Goal: Task Accomplishment & Management: Manage account settings

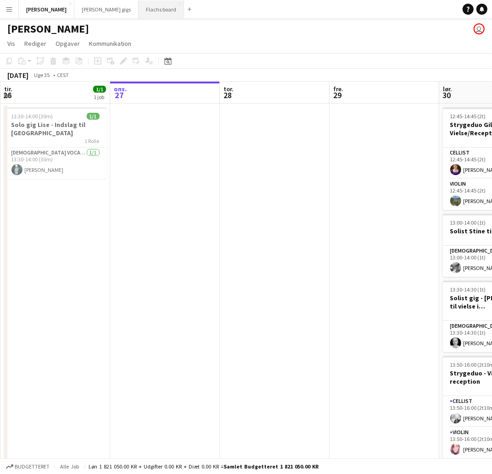
click at [138, 9] on button "Flachs board Luk" at bounding box center [160, 9] width 45 height 18
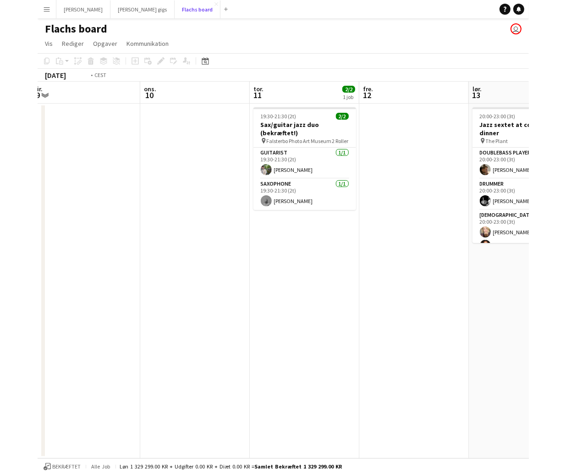
scroll to position [0, 187]
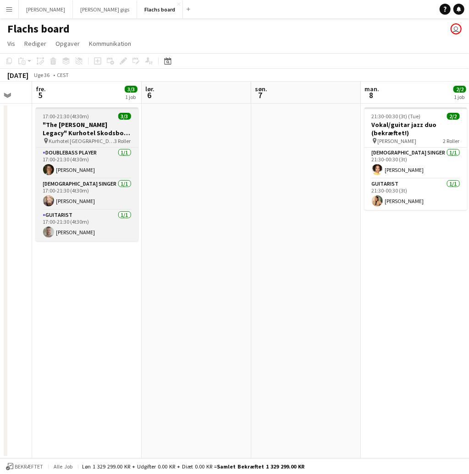
click at [81, 129] on h3 ""The [PERSON_NAME] Legacy" Kurhotel Skodsborg Lobby Tunes 2025" at bounding box center [87, 129] width 103 height 17
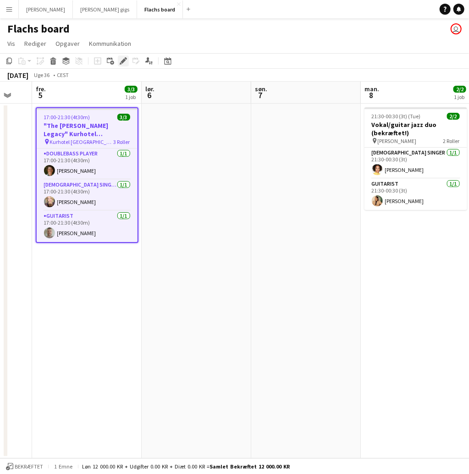
click at [122, 64] on icon "Rediger" at bounding box center [123, 60] width 7 height 7
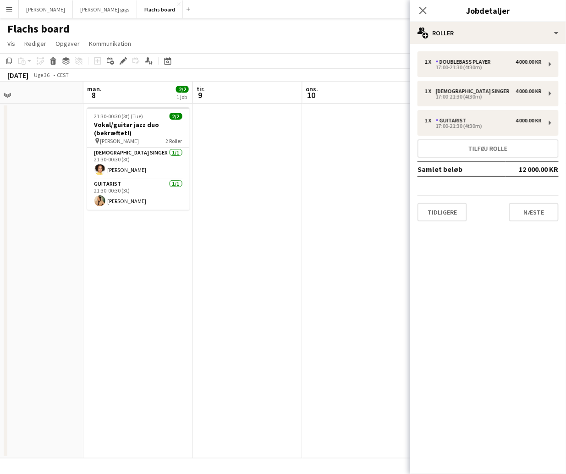
scroll to position [0, 276]
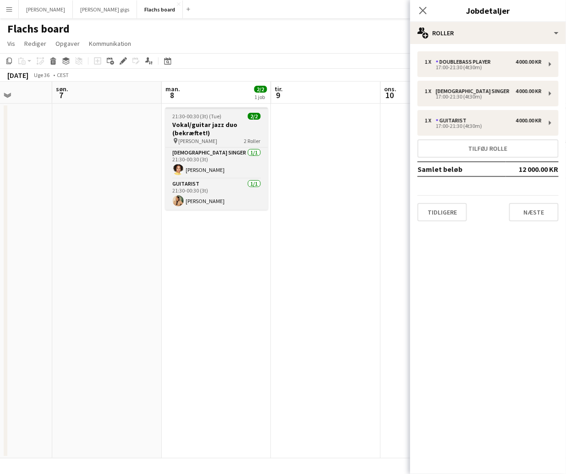
click at [196, 125] on h3 "Vokal/guitar jazz duo (bekræftet!)" at bounding box center [217, 129] width 103 height 17
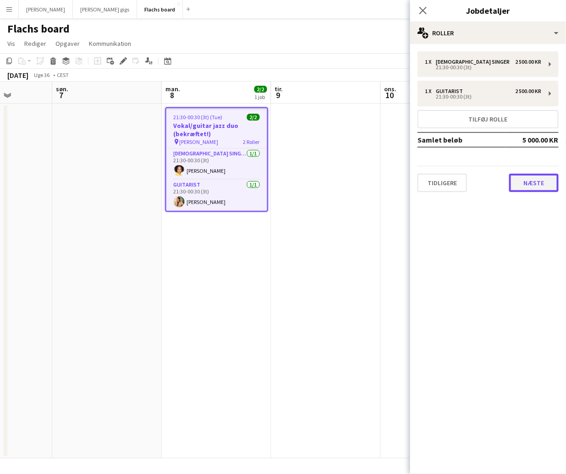
click at [491, 182] on button "Næste" at bounding box center [534, 183] width 50 height 18
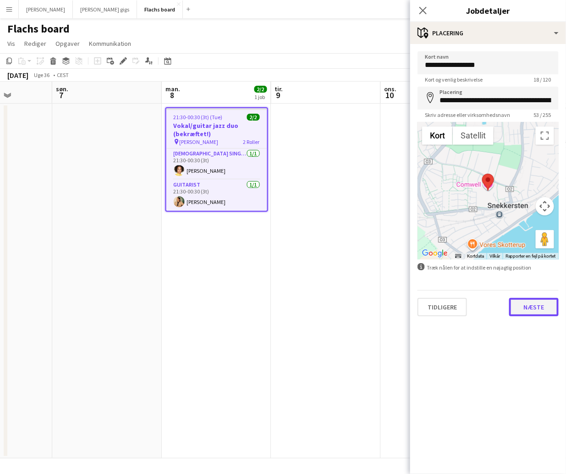
click at [491, 311] on button "Næste" at bounding box center [534, 307] width 50 height 18
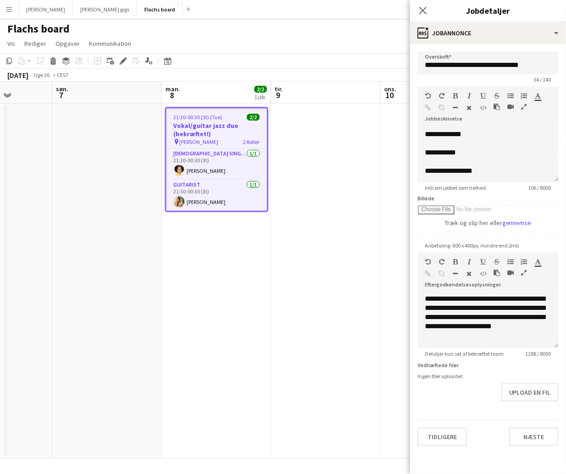
scroll to position [221, 0]
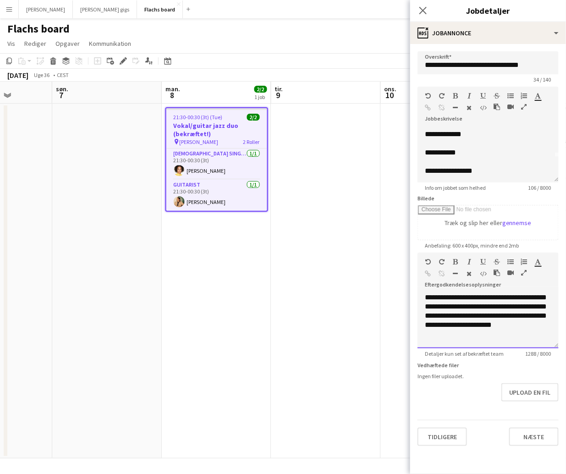
click at [483, 335] on div "**********" at bounding box center [488, 311] width 127 height 55
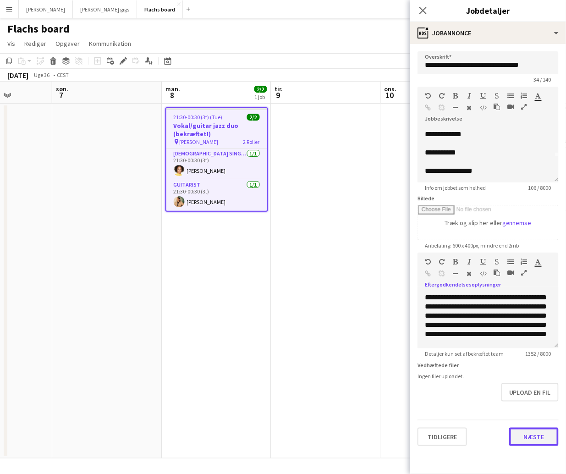
click at [491, 436] on button "Næste" at bounding box center [534, 437] width 50 height 18
type input "*******"
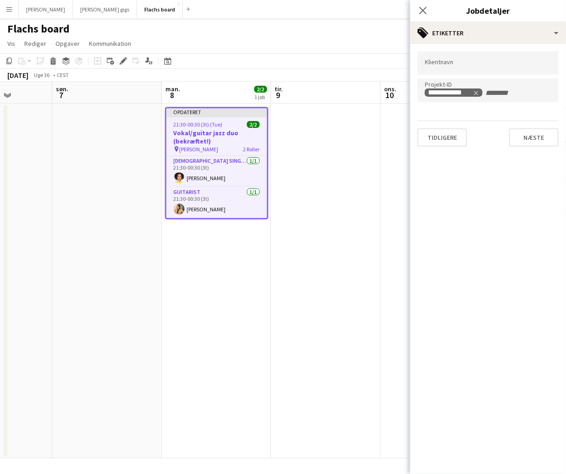
click at [491, 150] on div "**********" at bounding box center [488, 99] width 156 height 110
click at [491, 140] on button "Næste" at bounding box center [534, 137] width 50 height 18
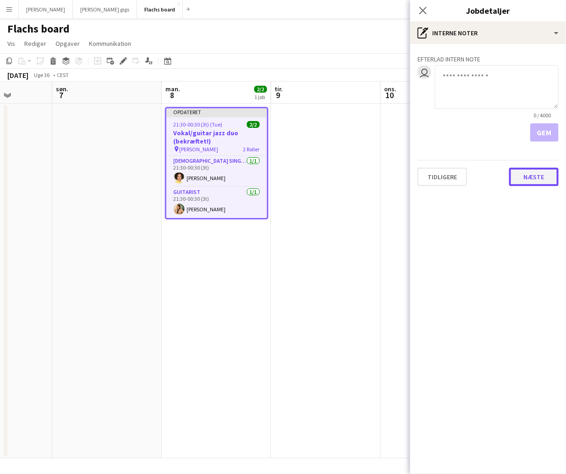
click at [491, 171] on button "Næste" at bounding box center [534, 177] width 50 height 18
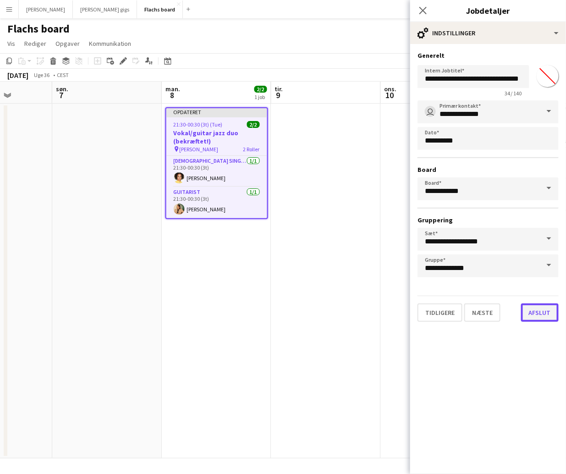
click at [491, 309] on button "Afslut" at bounding box center [540, 313] width 38 height 18
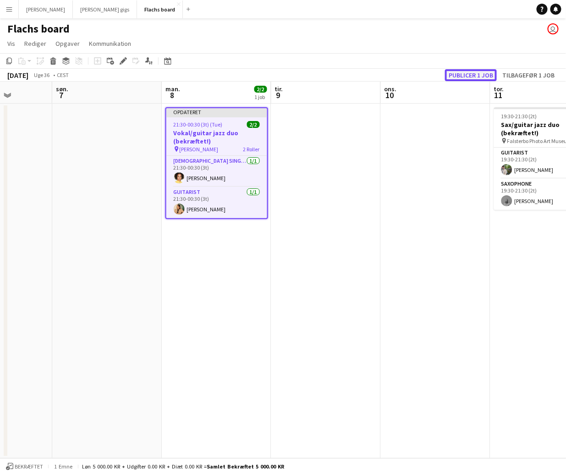
click at [463, 75] on button "Publicer 1 job" at bounding box center [471, 75] width 52 height 12
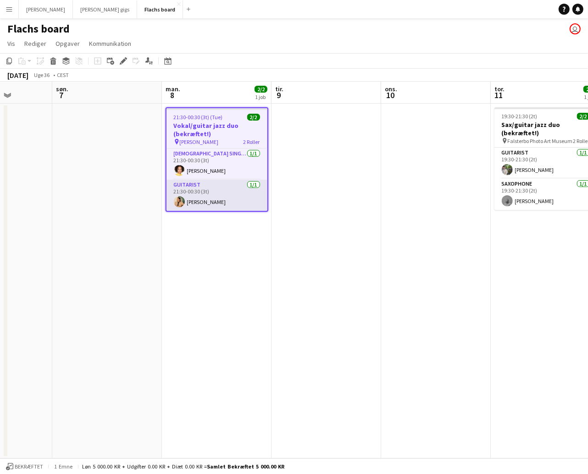
click at [218, 197] on app-card-role "Guitarist [DATE] 21:30-00:30 (3t) [PERSON_NAME]" at bounding box center [216, 195] width 101 height 31
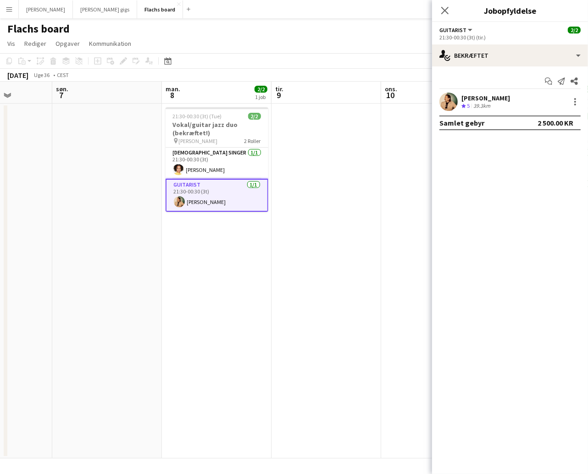
click at [455, 103] on app-user-avatar at bounding box center [448, 102] width 18 height 18
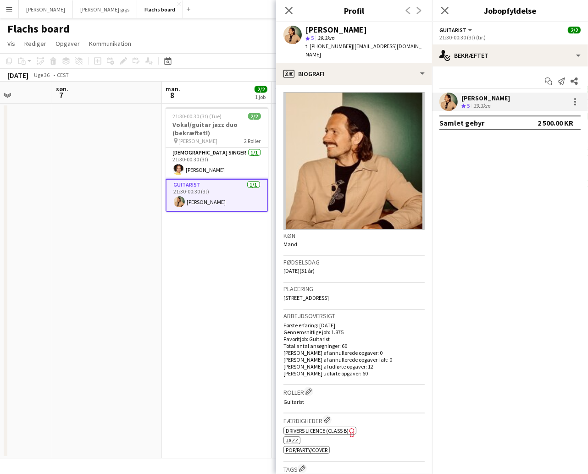
drag, startPoint x: 339, startPoint y: 47, endPoint x: 311, endPoint y: 45, distance: 28.0
click at [311, 45] on span "t. [PHONE_NUMBER]" at bounding box center [329, 46] width 48 height 7
click at [310, 48] on span "t. [PHONE_NUMBER]" at bounding box center [329, 46] width 48 height 7
drag, startPoint x: 310, startPoint y: 47, endPoint x: 339, endPoint y: 47, distance: 28.9
click at [339, 47] on span "t. [PHONE_NUMBER]" at bounding box center [329, 46] width 48 height 7
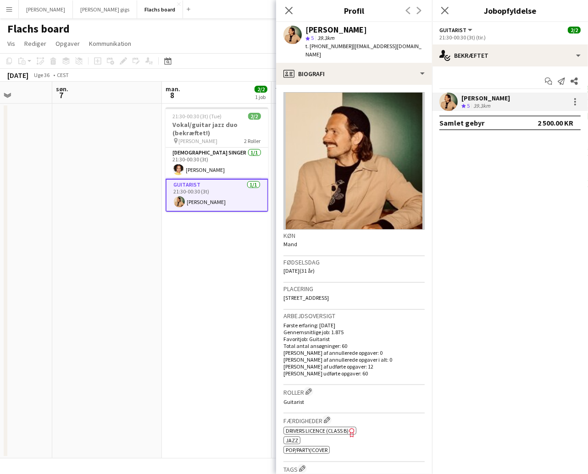
copy span "[PHONE_NUMBER]"
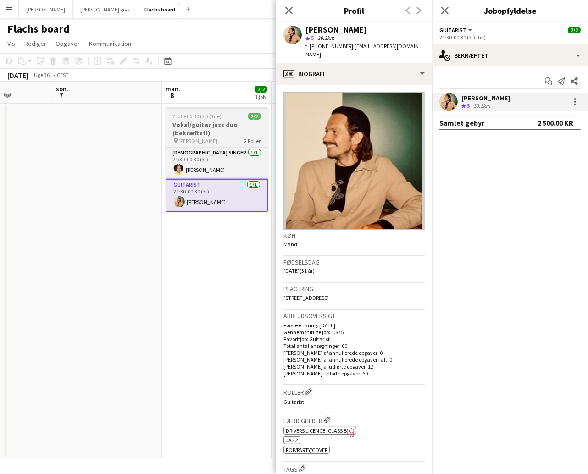
click at [215, 115] on span "21:30-00:30 (3t) (Tue)" at bounding box center [197, 116] width 49 height 7
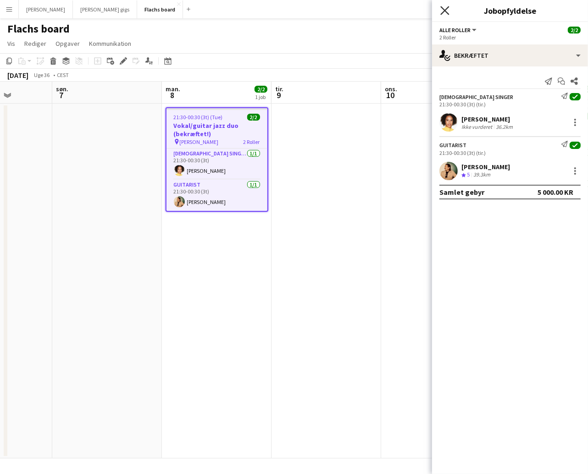
click at [448, 14] on icon "Luk pop-in" at bounding box center [444, 10] width 9 height 9
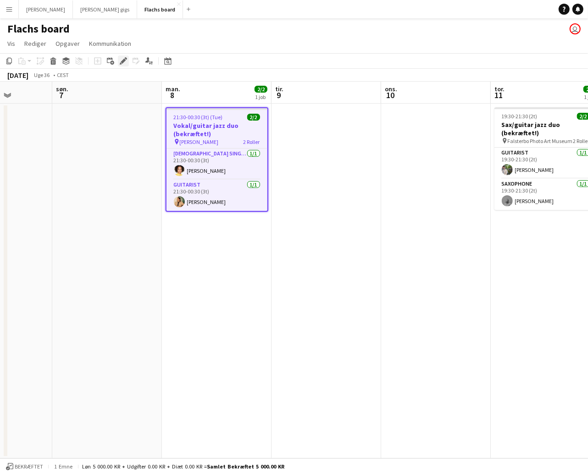
click at [126, 59] on icon at bounding box center [126, 58] width 2 height 2
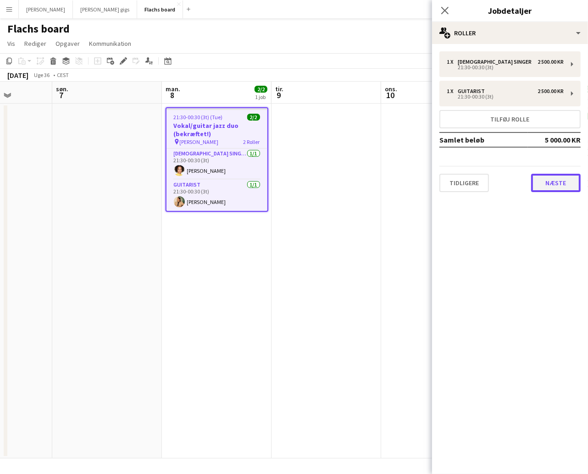
click at [491, 181] on button "Næste" at bounding box center [556, 183] width 50 height 18
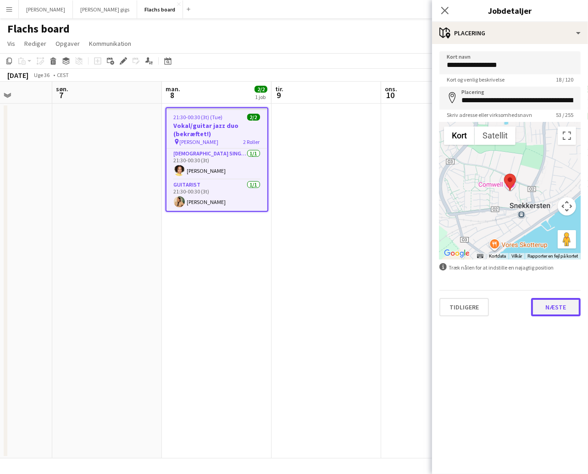
click at [491, 300] on button "Næste" at bounding box center [556, 307] width 50 height 18
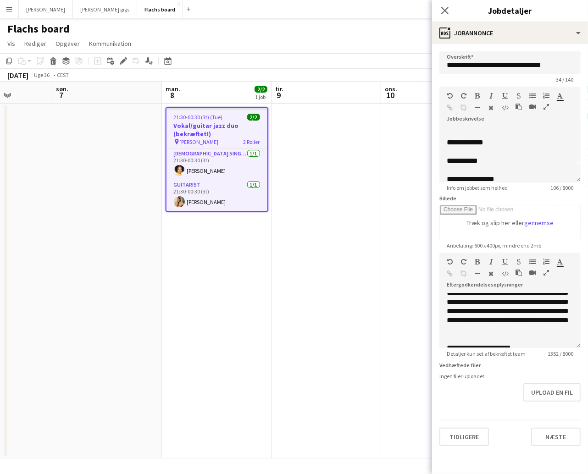
scroll to position [25, 0]
